Goal: Information Seeking & Learning: Check status

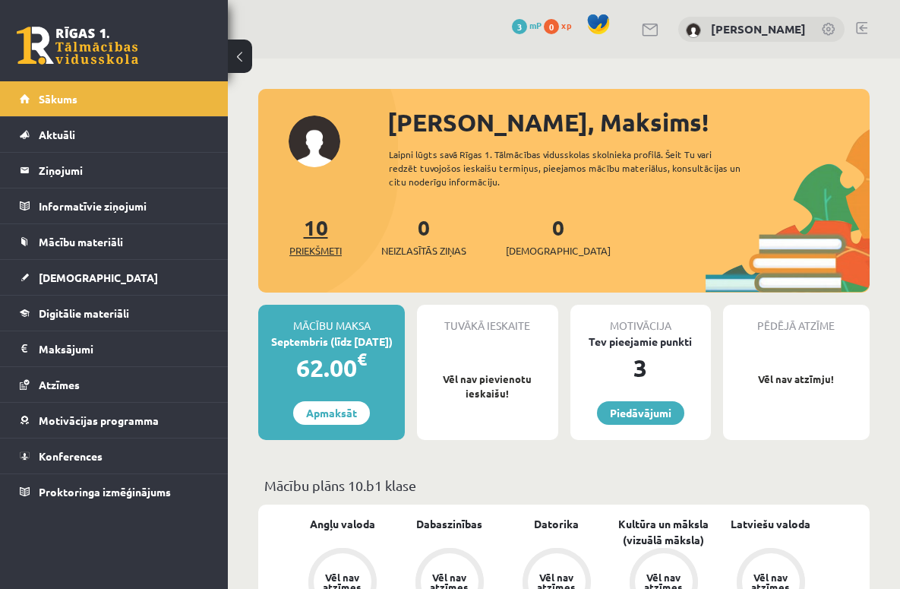
click at [327, 232] on link "10 Priekšmeti" at bounding box center [315, 235] width 52 height 45
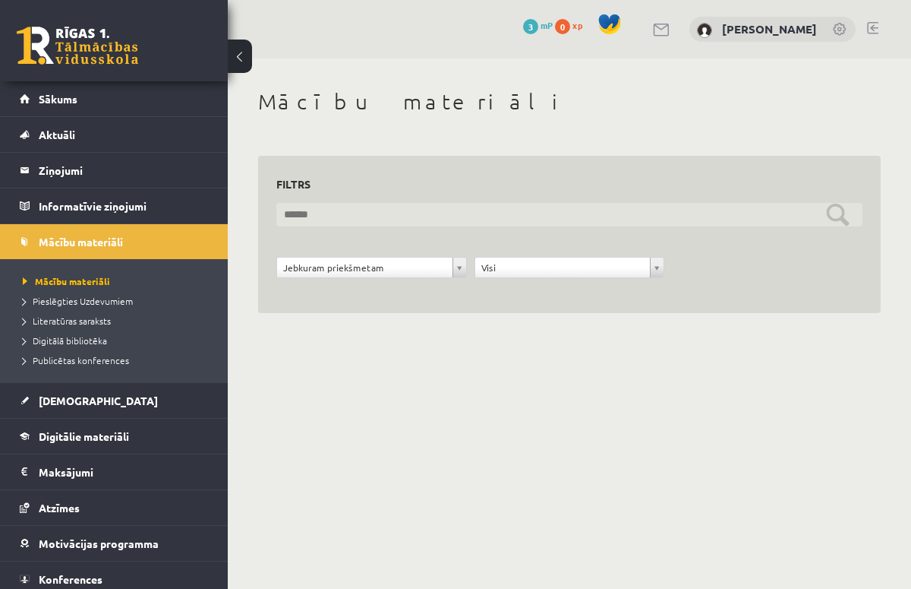
click at [552, 222] on input "text" at bounding box center [569, 215] width 586 height 24
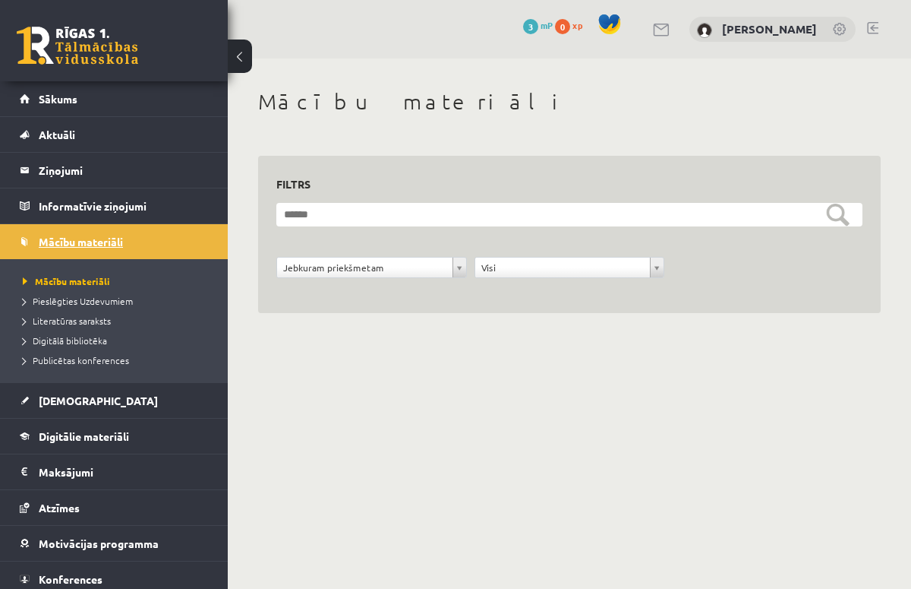
click at [106, 243] on span "Mācību materiāli" at bounding box center [81, 242] width 84 height 14
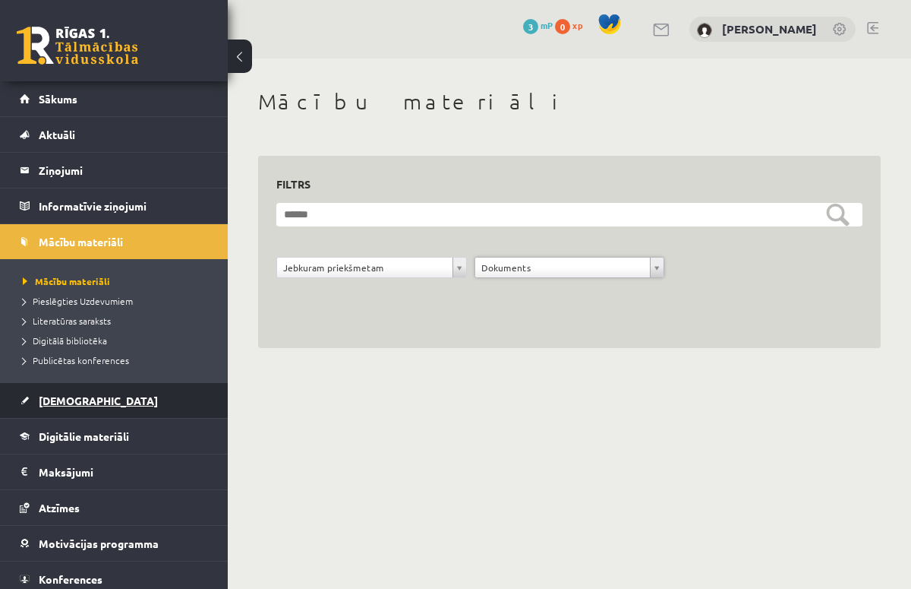
click at [80, 401] on span "[DEMOGRAPHIC_DATA]" at bounding box center [98, 400] width 119 height 14
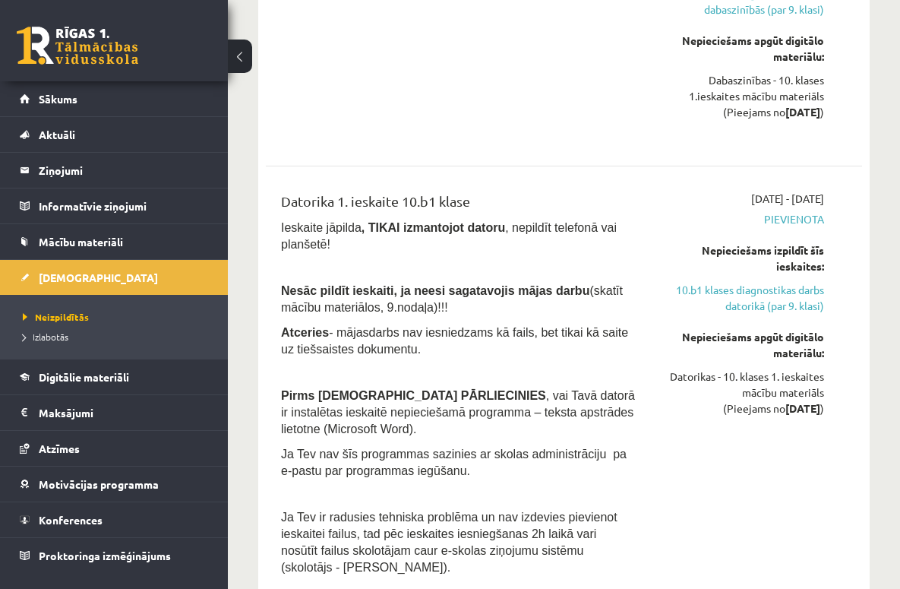
scroll to position [410, 0]
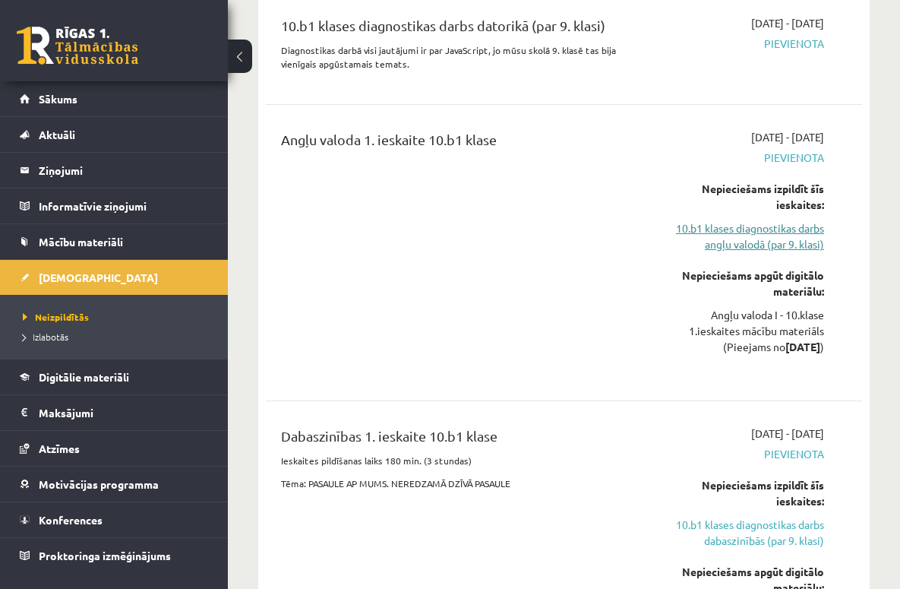
click at [740, 232] on link "10.b1 klases diagnostikas darbs angļu valodā (par 9. klasi)" at bounding box center [741, 236] width 166 height 32
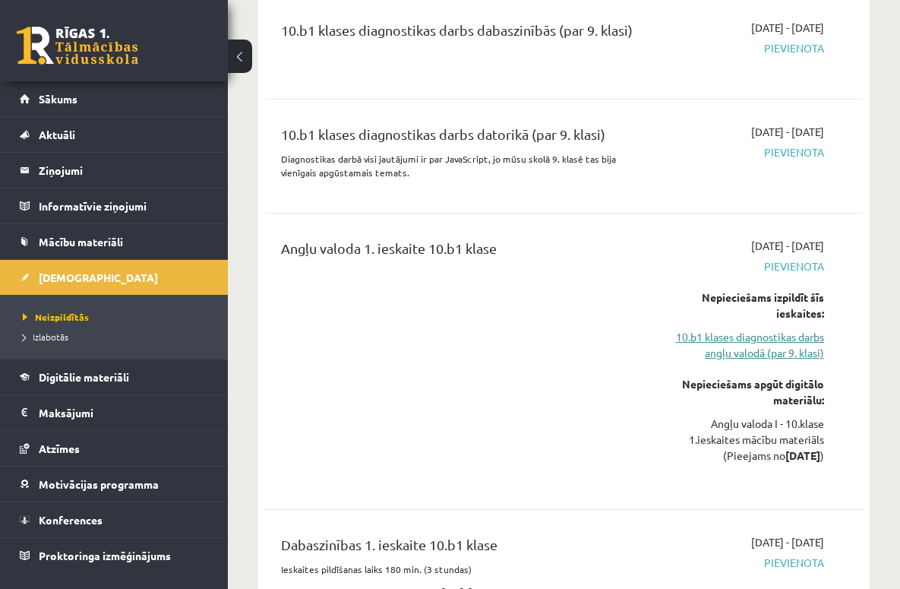
click at [744, 338] on link "10.b1 klases diagnostikas darbs angļu valodā (par 9. klasi)" at bounding box center [741, 345] width 166 height 32
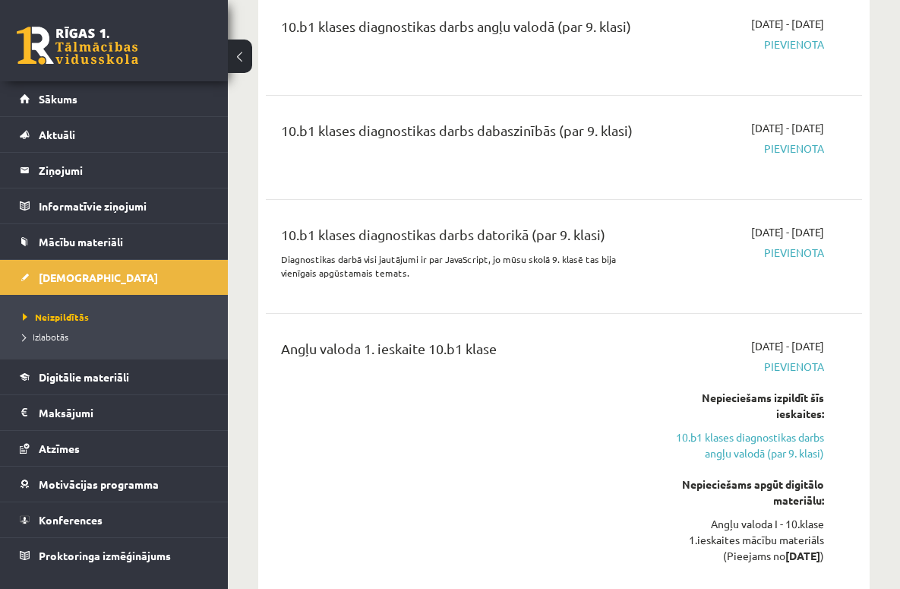
click at [543, 235] on div "10.b1 klases diagnostikas darbs datorikā (par 9. klasi)" at bounding box center [458, 238] width 355 height 28
click at [771, 248] on span "Pievienota" at bounding box center [741, 253] width 166 height 16
click at [772, 249] on span "Pievienota" at bounding box center [741, 253] width 166 height 16
click at [781, 261] on div "2025-09-01 - 2025-09-15 Pievienota" at bounding box center [741, 256] width 188 height 65
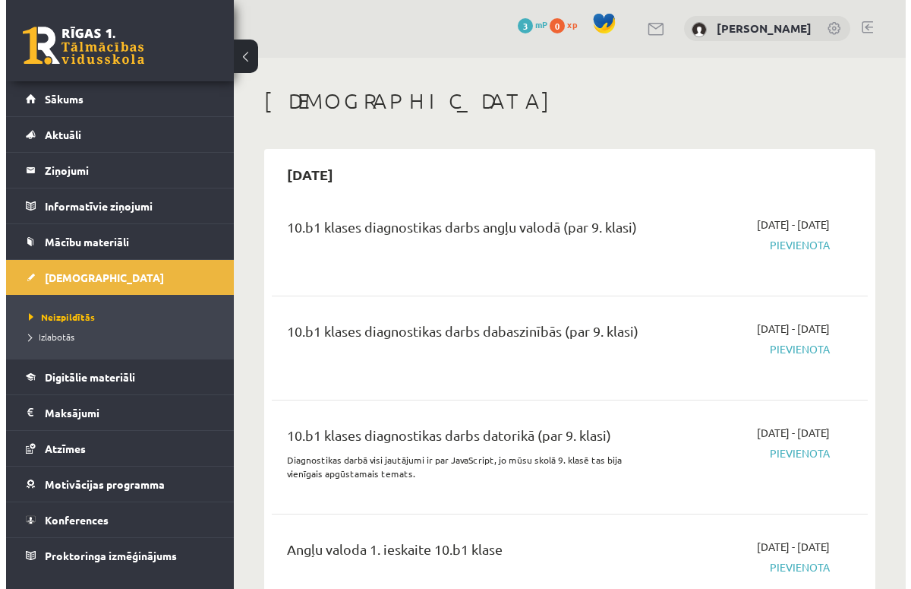
scroll to position [0, 0]
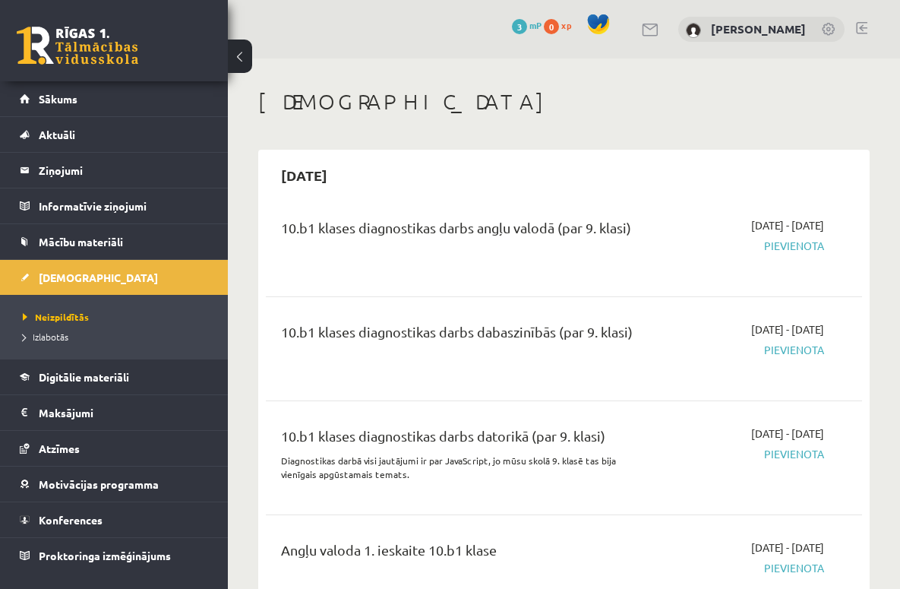
click at [816, 251] on span "Pievienota" at bounding box center [741, 246] width 166 height 16
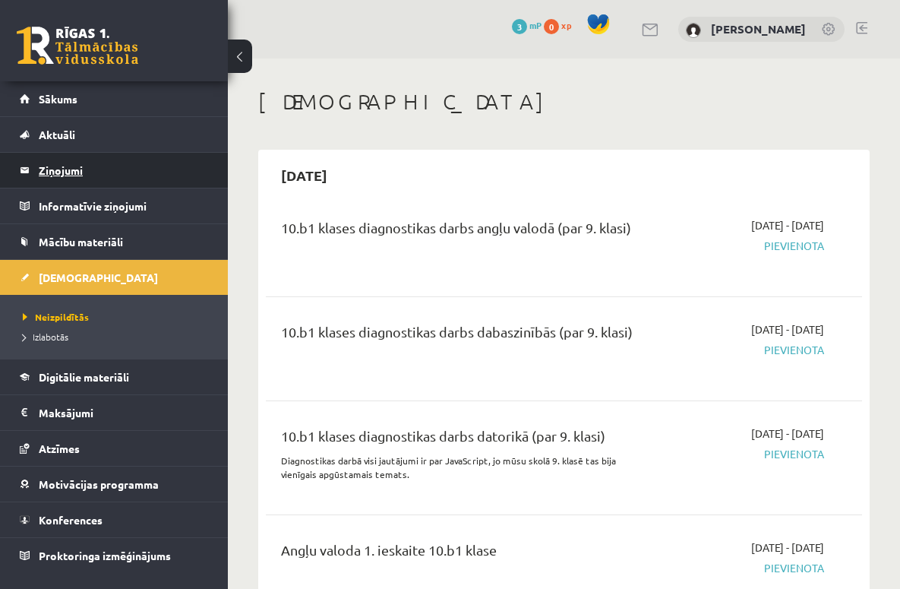
click at [68, 166] on legend "Ziņojumi 0" at bounding box center [124, 170] width 170 height 35
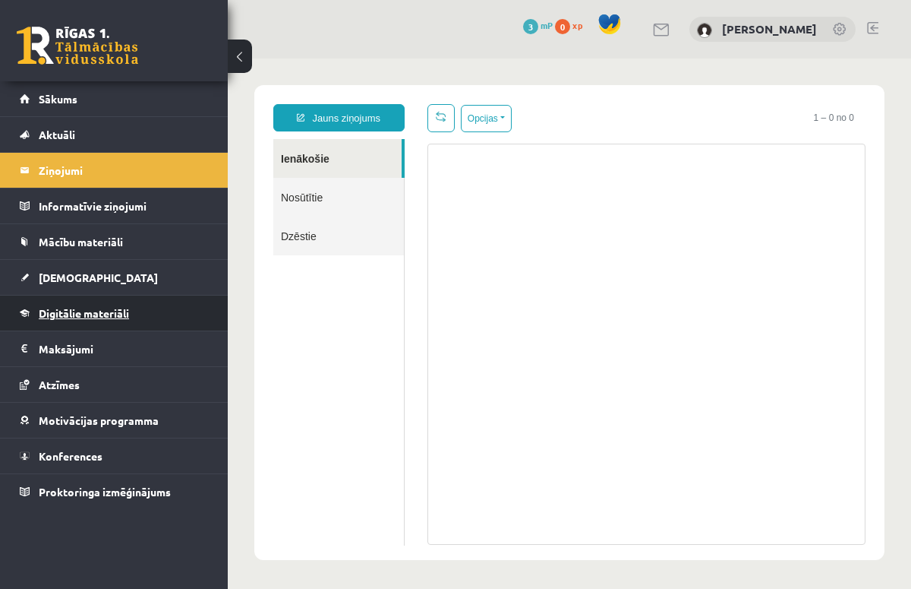
click at [143, 314] on link "Digitālie materiāli" at bounding box center [114, 312] width 189 height 35
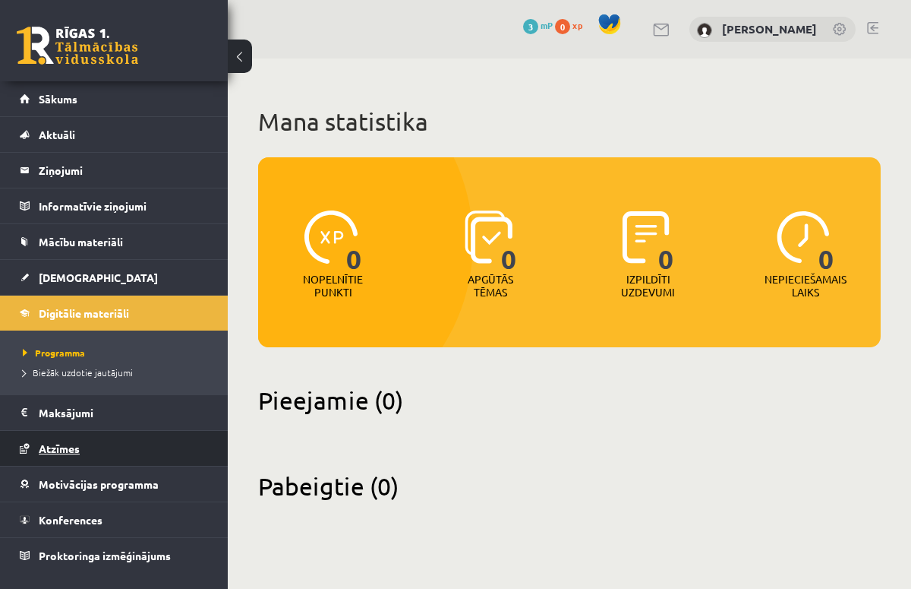
click at [75, 451] on span "Atzīmes" at bounding box center [59, 448] width 41 height 14
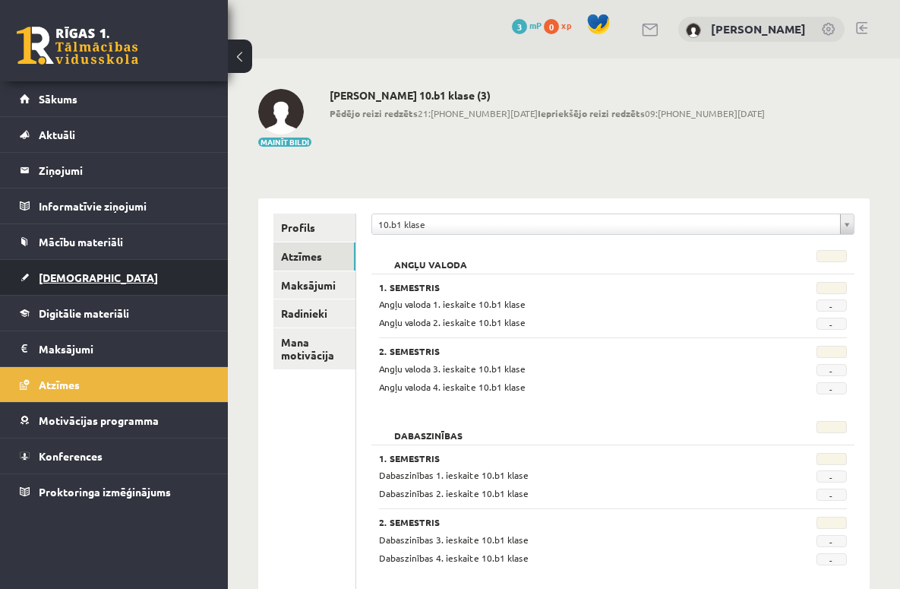
click at [61, 276] on span "[DEMOGRAPHIC_DATA]" at bounding box center [98, 277] width 119 height 14
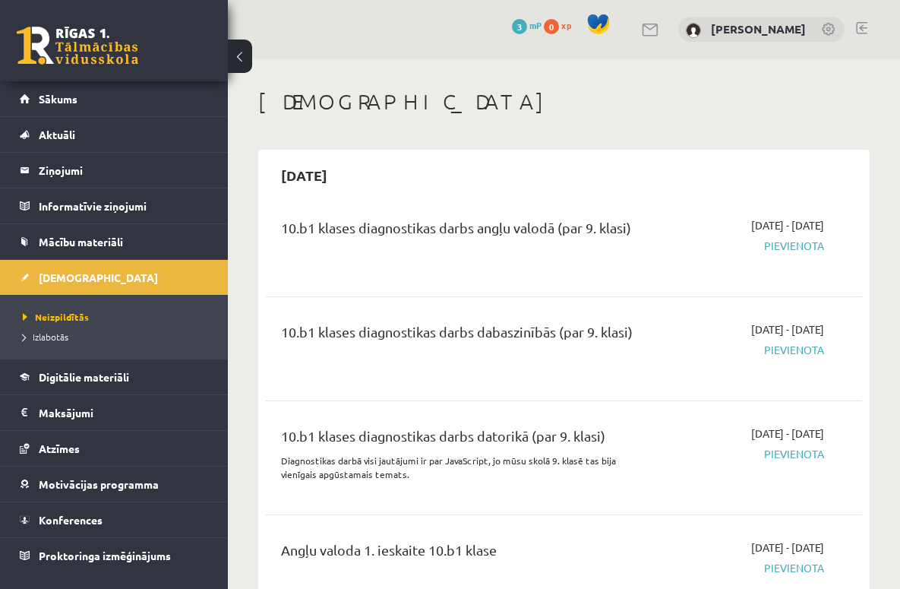
click at [809, 248] on span "Pievienota" at bounding box center [741, 246] width 166 height 16
click at [808, 248] on span "Pievienota" at bounding box center [741, 246] width 166 height 16
click at [724, 240] on span "Pievienota" at bounding box center [741, 246] width 166 height 16
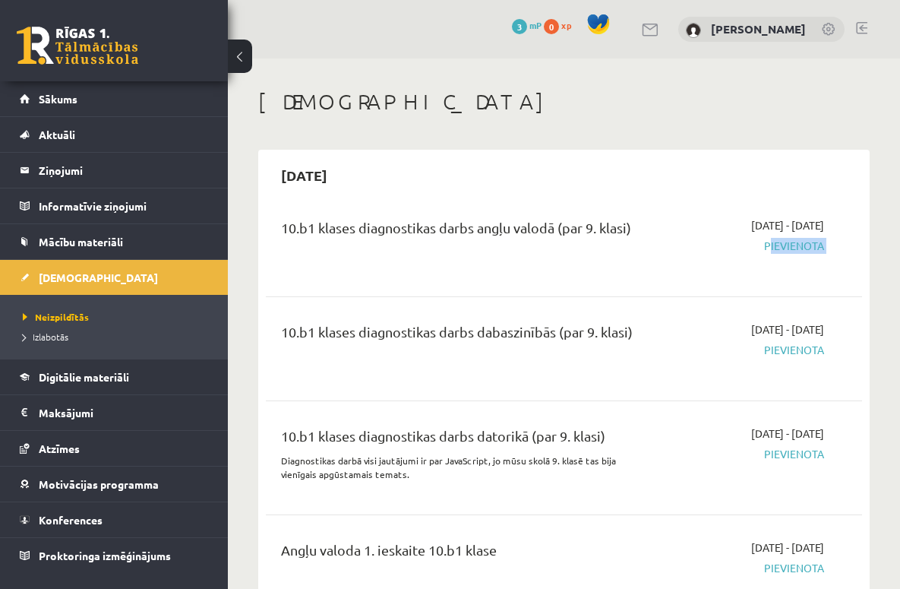
drag, startPoint x: 614, startPoint y: 229, endPoint x: 589, endPoint y: 232, distance: 25.3
click at [611, 230] on div "10.b1 klases diagnostikas darbs angļu valodā (par 9. klasi)" at bounding box center [458, 231] width 355 height 28
click at [465, 253] on div "10.b1 klases diagnostikas darbs angļu valodā (par 9. klasi)" at bounding box center [458, 244] width 377 height 55
click at [414, 231] on div "10.b1 klases diagnostikas darbs angļu valodā (par 9. klasi)" at bounding box center [458, 231] width 355 height 28
click at [415, 229] on div "10.b1 klases diagnostikas darbs angļu valodā (par 9. klasi)" at bounding box center [458, 231] width 355 height 28
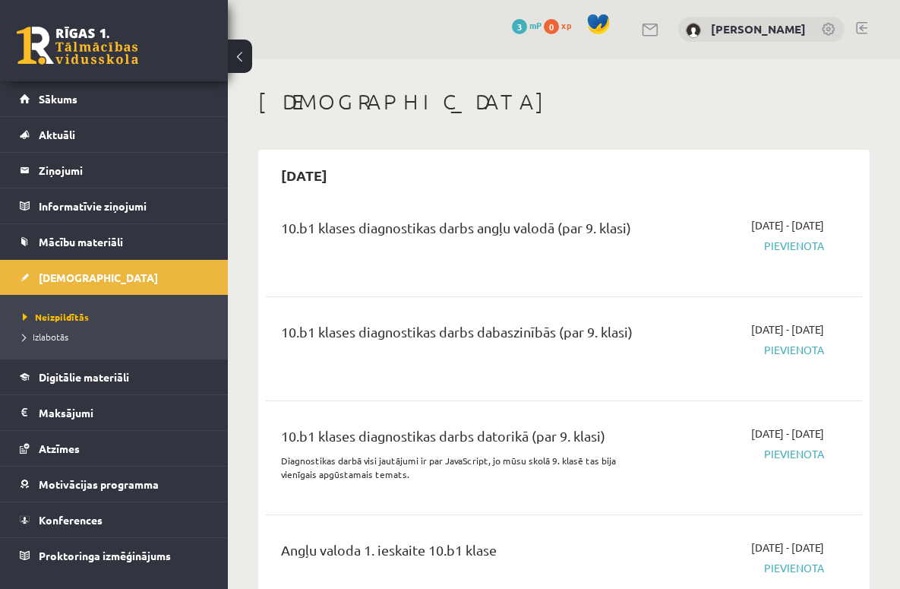
click at [416, 228] on div "10.b1 klases diagnostikas darbs angļu valodā (par 9. klasi)" at bounding box center [458, 231] width 355 height 28
